Goal: Transaction & Acquisition: Purchase product/service

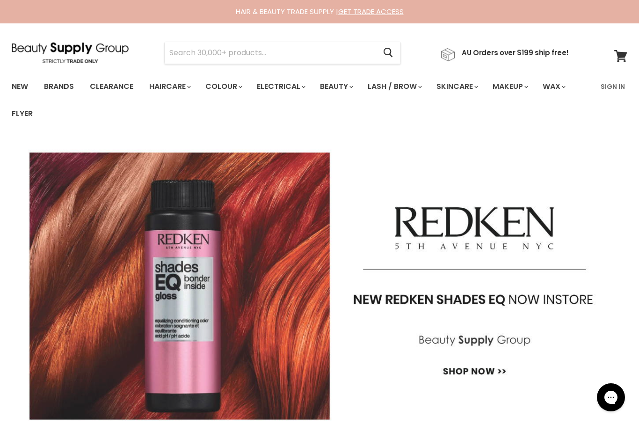
click at [444, 171] on img "Main content" at bounding box center [319, 286] width 639 height 308
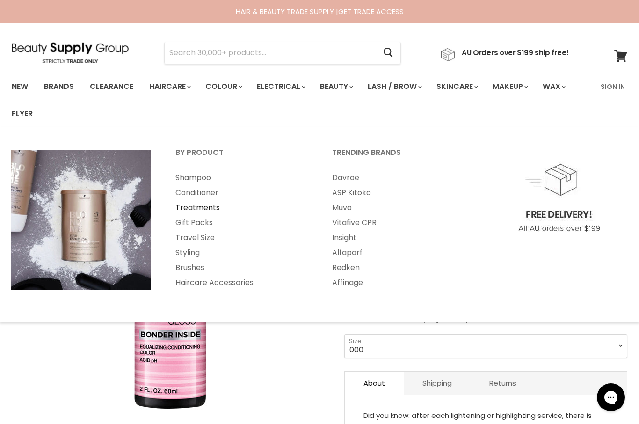
click at [199, 207] on link "Treatments" at bounding box center [241, 207] width 155 height 15
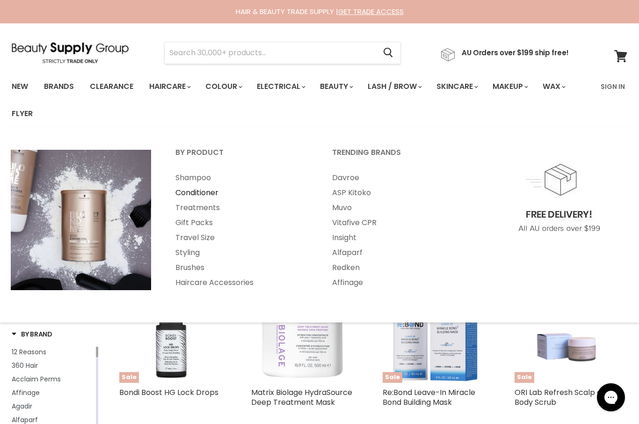
click at [200, 193] on link "Conditioner" at bounding box center [241, 192] width 155 height 15
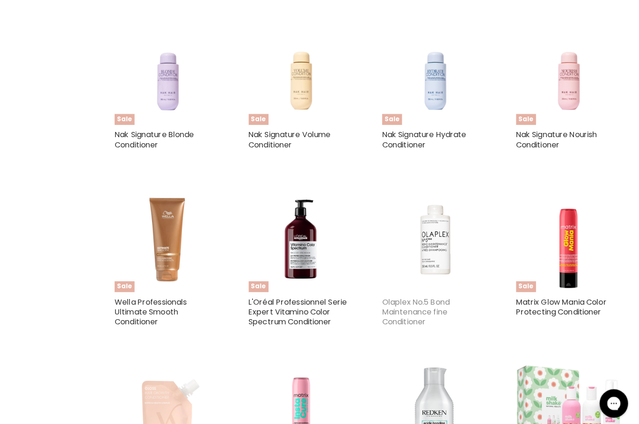
scroll to position [1103, 0]
click at [417, 296] on link "Olaplex No.5 Bond Maintenance fine Conditioner" at bounding box center [416, 306] width 66 height 30
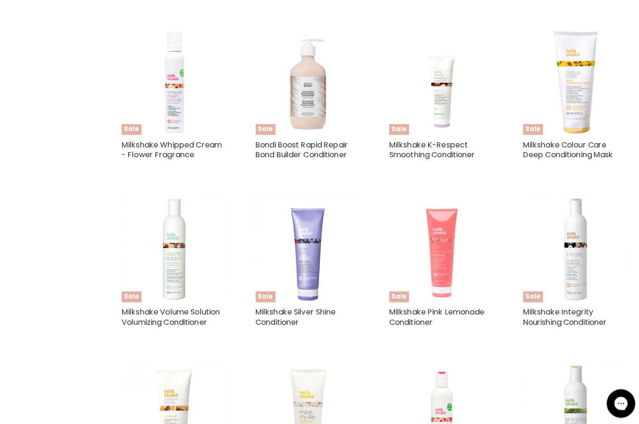
scroll to position [1777, 0]
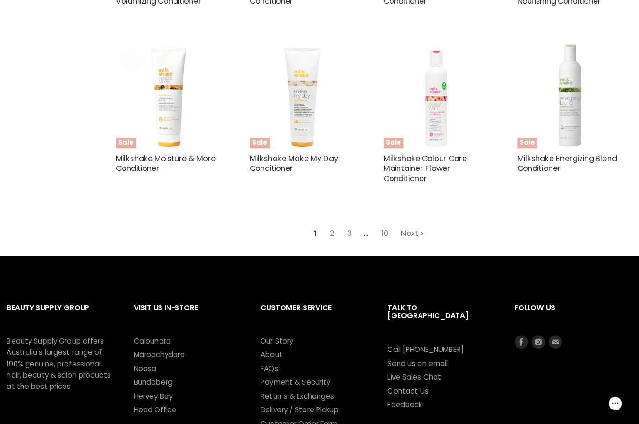
click at [398, 231] on link "Next" at bounding box center [411, 230] width 33 height 17
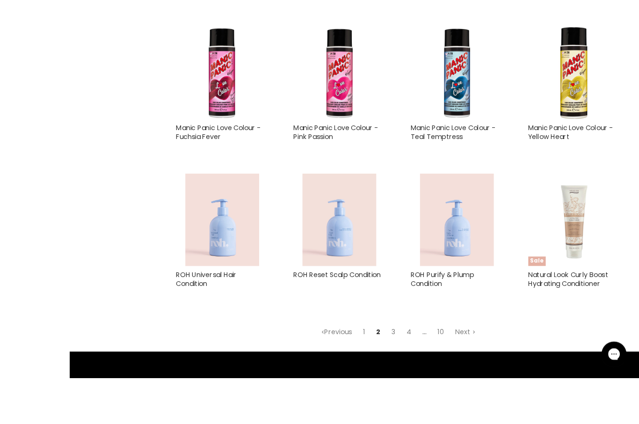
scroll to position [1980, 0]
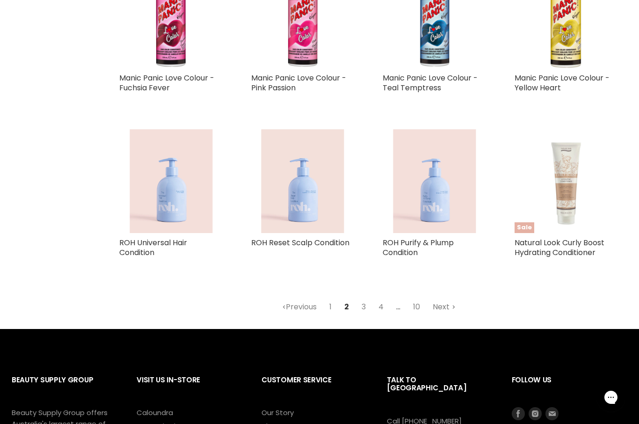
click at [449, 305] on link "Next" at bounding box center [444, 306] width 33 height 17
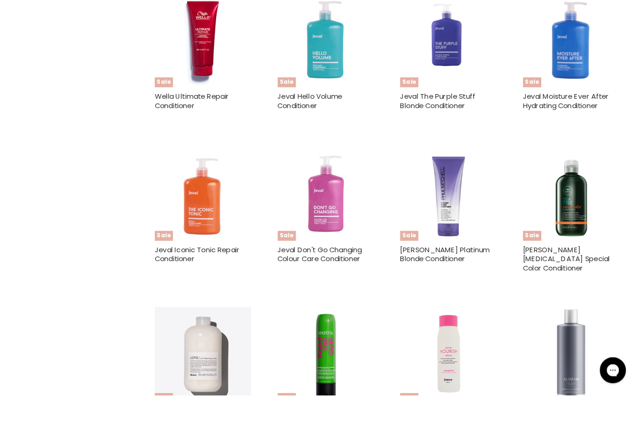
scroll to position [1243, 0]
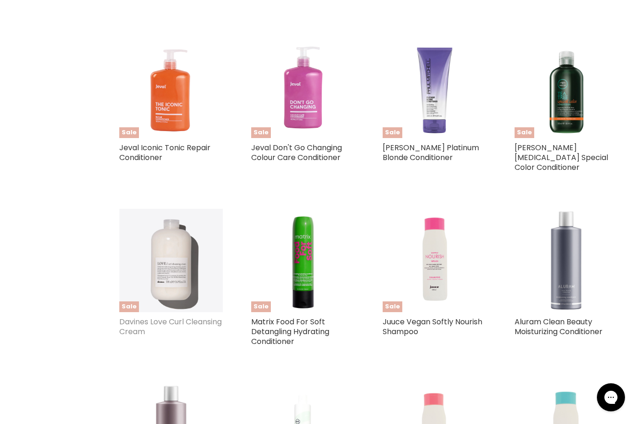
click at [160, 316] on link "Davines Love Curl Cleansing Cream" at bounding box center [170, 326] width 102 height 21
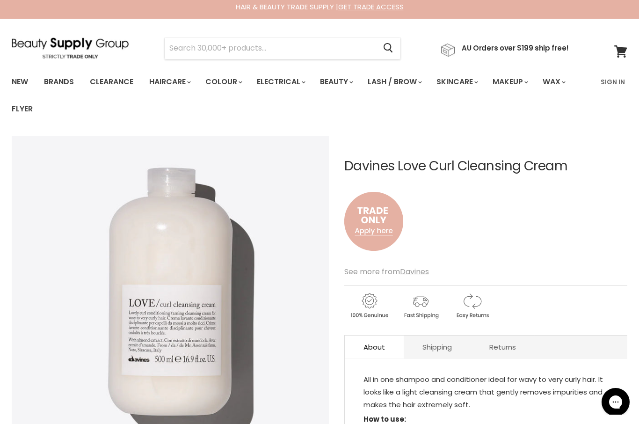
scroll to position [19, 0]
